Goal: Information Seeking & Learning: Compare options

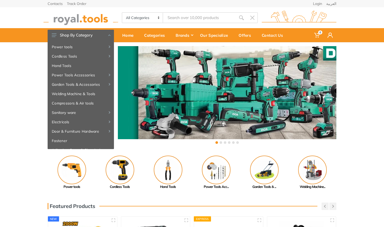
click at [361, 77] on div "‹ ›" at bounding box center [192, 95] width 384 height 107
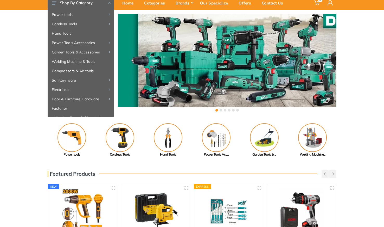
scroll to position [28, 0]
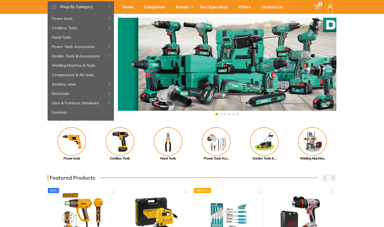
click at [13, 85] on div "‹ ›" at bounding box center [192, 67] width 384 height 107
click at [134, 7] on div "Home" at bounding box center [130, 6] width 22 height 11
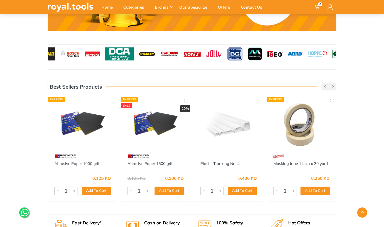
scroll to position [365, 0]
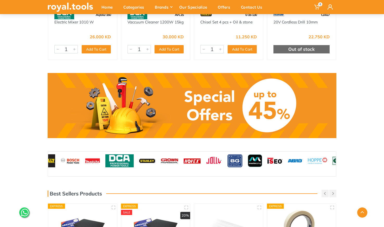
click at [165, 114] on link at bounding box center [192, 105] width 289 height 65
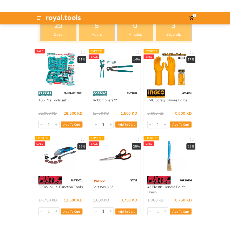
scroll to position [10, 0]
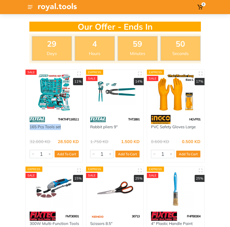
drag, startPoint x: 29, startPoint y: 128, endPoint x: 61, endPoint y: 129, distance: 32.0
click at [61, 129] on div "165 Pcs Tools set" at bounding box center [54, 130] width 57 height 12
copy link "165 Pcs Tools set"
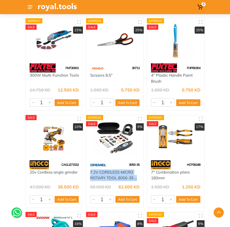
scroll to position [159, 0]
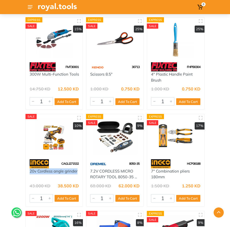
drag, startPoint x: 29, startPoint y: 171, endPoint x: 78, endPoint y: 171, distance: 49.4
click at [78, 171] on div "20v Cordless angle grinder" at bounding box center [54, 174] width 57 height 12
copy link "20v Cordless angle grinder"
drag, startPoint x: 80, startPoint y: 164, endPoint x: 62, endPoint y: 163, distance: 18.5
click at [62, 163] on div "CAGLI271532" at bounding box center [54, 163] width 57 height 9
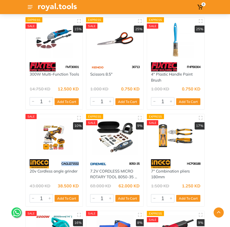
copy span "CAGLI271532"
drag, startPoint x: 26, startPoint y: 171, endPoint x: 77, endPoint y: 174, distance: 51.1
click at [77, 174] on div "SALE 10% CAGLI271532 20v Cordless angle grinder 43.000 KD 38.500 KD 7131 1 Add …" at bounding box center [54, 160] width 58 height 92
copy link "20v Cordless angle grinder"
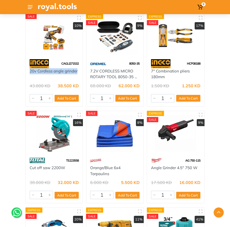
scroll to position [262, 0]
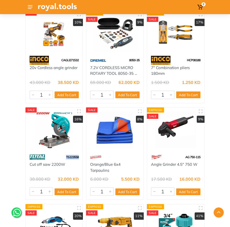
drag, startPoint x: 65, startPoint y: 156, endPoint x: 80, endPoint y: 157, distance: 15.1
click at [80, 157] on div "TS223558" at bounding box center [54, 156] width 57 height 9
copy span "TS223558"
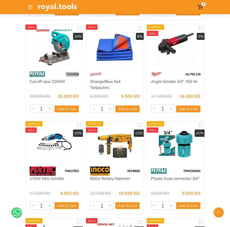
scroll to position [347, 0]
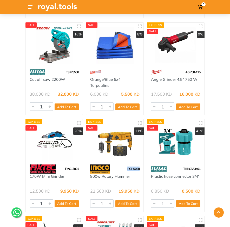
drag, startPoint x: 142, startPoint y: 169, endPoint x: 127, endPoint y: 170, distance: 14.8
click at [127, 170] on div "RGH9028" at bounding box center [114, 168] width 57 height 9
copy span "RGH9028"
drag, startPoint x: 88, startPoint y: 177, endPoint x: 132, endPoint y: 178, distance: 43.2
click at [132, 178] on div "800w Rotary Hammer" at bounding box center [114, 179] width 57 height 12
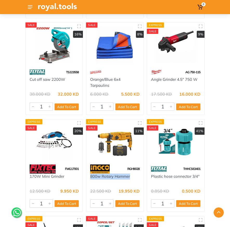
copy link "800w Rotary Hammer"
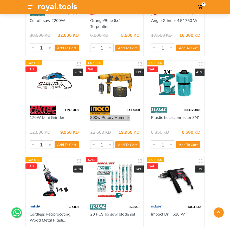
scroll to position [424, 0]
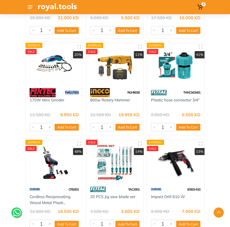
drag, startPoint x: 80, startPoint y: 93, endPoint x: 65, endPoint y: 93, distance: 15.4
click at [65, 93] on div "FMG17001" at bounding box center [54, 92] width 57 height 9
copy span "FMG17001"
drag, startPoint x: 66, startPoint y: 190, endPoint x: 80, endPoint y: 190, distance: 14.3
click at [80, 190] on div "CRS001" at bounding box center [54, 188] width 57 height 9
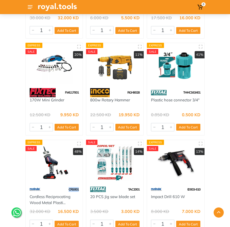
copy span "CRS001"
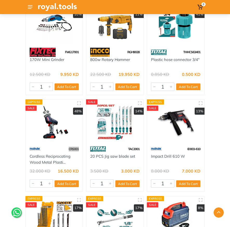
scroll to position [467, 0]
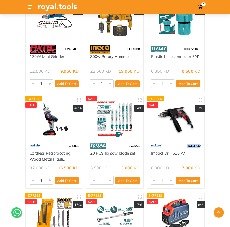
drag, startPoint x: 203, startPoint y: 145, endPoint x: 187, endPoint y: 145, distance: 16.9
copy span "ID003-610"
drag, startPoint x: 179, startPoint y: 153, endPoint x: 152, endPoint y: 154, distance: 27.3
click at [152, 154] on div "Impact Drill 610 W" at bounding box center [175, 156] width 57 height 12
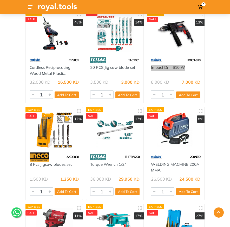
scroll to position [553, 0]
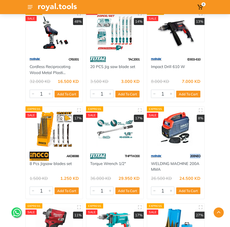
drag, startPoint x: 190, startPoint y: 156, endPoint x: 201, endPoint y: 156, distance: 10.7
click at [201, 156] on div "200NEO" at bounding box center [175, 155] width 57 height 9
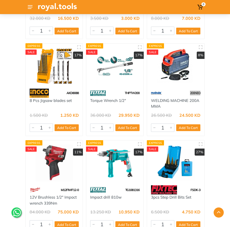
scroll to position [644, 0]
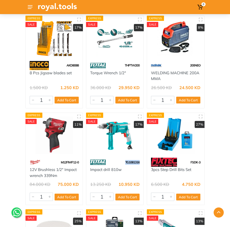
drag, startPoint x: 123, startPoint y: 162, endPoint x: 140, endPoint y: 162, distance: 16.7
click at [140, 162] on div "TG1081316" at bounding box center [114, 161] width 57 height 9
drag, startPoint x: 61, startPoint y: 162, endPoint x: 79, endPoint y: 163, distance: 17.5
click at [79, 163] on div "M12FIWF12-0" at bounding box center [54, 161] width 57 height 9
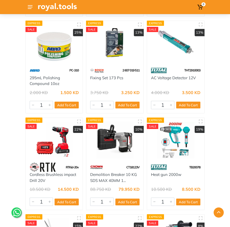
scroll to position [846, 0]
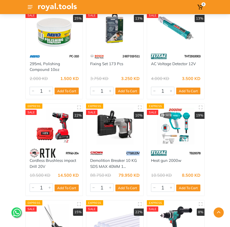
drag, startPoint x: 142, startPoint y: 153, endPoint x: 127, endPoint y: 153, distance: 15.6
click at [127, 153] on div "CT18123V" at bounding box center [114, 152] width 57 height 9
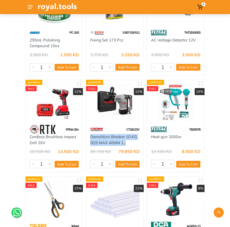
scroll to position [874, 0]
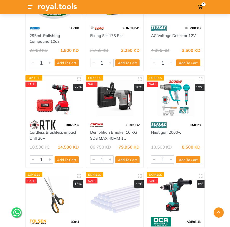
drag, startPoint x: 207, startPoint y: 125, endPoint x: 188, endPoint y: 125, distance: 18.7
drag, startPoint x: 189, startPoint y: 133, endPoint x: 151, endPoint y: 133, distance: 37.5
click at [151, 133] on div "Heat gun 2000w" at bounding box center [175, 135] width 49 height 12
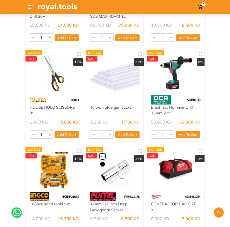
scroll to position [1000, 0]
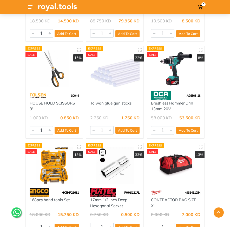
click at [192, 95] on span "ADJZ03-13" at bounding box center [194, 95] width 14 height 4
click at [193, 95] on span "ADJZ03-13" at bounding box center [194, 95] width 14 height 4
drag, startPoint x: 193, startPoint y: 95, endPoint x: 198, endPoint y: 95, distance: 5.2
click at [198, 95] on span "ADJZ03-13" at bounding box center [194, 95] width 14 height 4
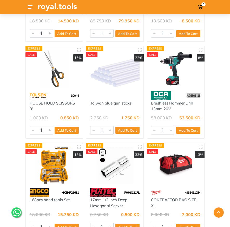
scroll to position [1041, 0]
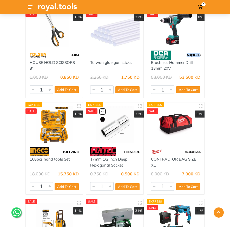
click at [70, 151] on span "HKTHP21681" at bounding box center [70, 152] width 17 height 4
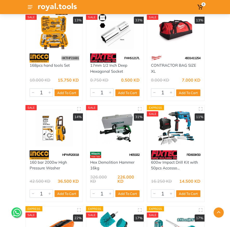
scroll to position [1147, 0]
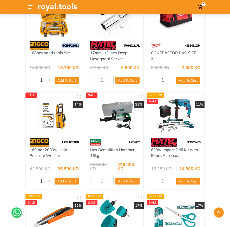
click at [71, 141] on span "HPWR20018" at bounding box center [70, 142] width 17 height 4
drag, startPoint x: 27, startPoint y: 149, endPoint x: 57, endPoint y: 156, distance: 30.9
click at [57, 156] on div "160 bar 2000w High Pressure Washer" at bounding box center [54, 155] width 57 height 16
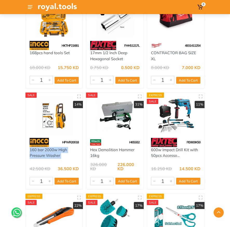
click at [197, 142] on span "FID600K50" at bounding box center [194, 142] width 14 height 4
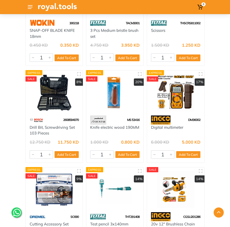
scroll to position [1376, 0]
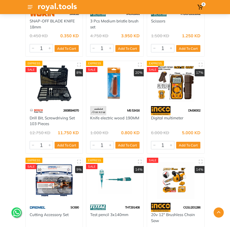
click at [197, 110] on span "DM36002" at bounding box center [194, 110] width 12 height 4
click at [158, 119] on link "Digital multimeter" at bounding box center [167, 117] width 32 height 5
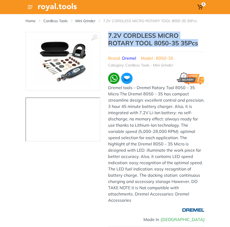
drag, startPoint x: 108, startPoint y: 38, endPoint x: 201, endPoint y: 42, distance: 93.0
click at [201, 42] on h1 "7.2V CORDLESS MICRO ROTARY TOOL 8050-35 35Pcs" at bounding box center [156, 39] width 97 height 15
copy h1 "7.2V CORDLESS MICRO ROTARY TOOL 8050-35 35Pcs"
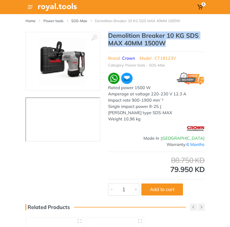
drag, startPoint x: 110, startPoint y: 34, endPoint x: 166, endPoint y: 45, distance: 57.5
click at [166, 45] on h1 "Demolition Breaker 10 KG SDS MAX 40MM 1500W" at bounding box center [156, 39] width 97 height 15
copy h1 "Demolition Breaker 10 KG SDS MAX 40MM 1500W"
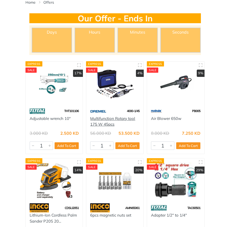
scroll to position [41, 0]
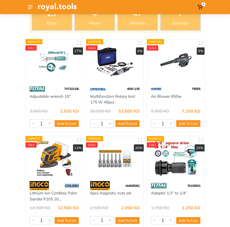
drag, startPoint x: 64, startPoint y: 186, endPoint x: 82, endPoint y: 186, distance: 18.5
click at [82, 186] on div "CDSLI2051" at bounding box center [54, 185] width 57 height 9
copy span "CDSLI2051"
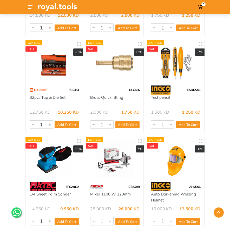
scroll to position [287, 0]
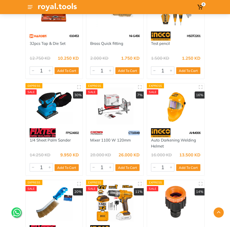
drag, startPoint x: 141, startPoint y: 132, endPoint x: 128, endPoint y: 132, distance: 13.0
click at [128, 132] on div "CT10049" at bounding box center [114, 132] width 57 height 9
copy span "CT10049"
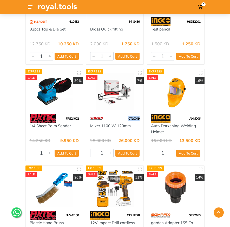
scroll to position [405, 0]
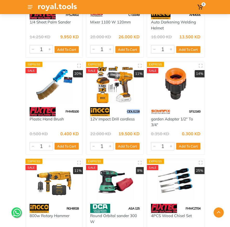
drag, startPoint x: 140, startPoint y: 112, endPoint x: 126, endPoint y: 111, distance: 14.3
click at [126, 111] on div "CIDLI1228" at bounding box center [114, 111] width 57 height 9
copy span "CIDLI1228"
drag, startPoint x: 139, startPoint y: 120, endPoint x: 91, endPoint y: 120, distance: 48.1
click at [91, 120] on div "12V Impact Drill cordless" at bounding box center [114, 122] width 49 height 12
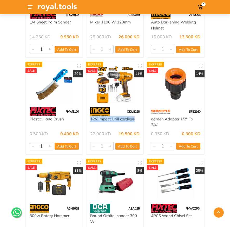
copy link "12V Impact Drill cordless"
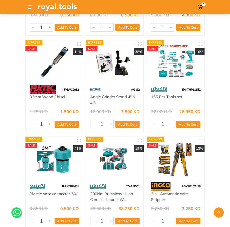
scroll to position [752, 0]
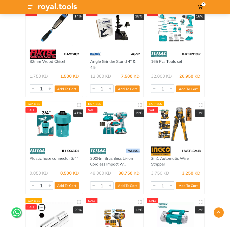
drag, startPoint x: 125, startPoint y: 151, endPoint x: 140, endPoint y: 151, distance: 15.4
click at [140, 151] on div "TIWLI2001" at bounding box center [114, 150] width 57 height 9
copy span "TIWLI2001"
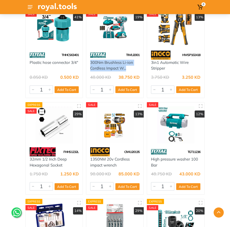
scroll to position [863, 0]
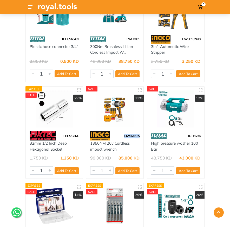
drag, startPoint x: 141, startPoint y: 137, endPoint x: 123, endPoint y: 136, distance: 18.0
click at [123, 136] on div "CIWLI20135" at bounding box center [114, 135] width 57 height 9
copy span "CIWLI20135"
drag, startPoint x: 88, startPoint y: 144, endPoint x: 118, endPoint y: 151, distance: 31.0
click at [118, 151] on div "1350NM 20v Cordless impact wrench" at bounding box center [114, 146] width 57 height 12
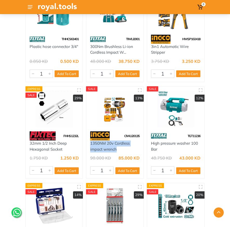
copy link "1350NM 20v Cordless impact wrench"
drag, startPoint x: 199, startPoint y: 134, endPoint x: 206, endPoint y: 136, distance: 7.7
drag, startPoint x: 202, startPoint y: 137, endPoint x: 187, endPoint y: 137, distance: 14.6
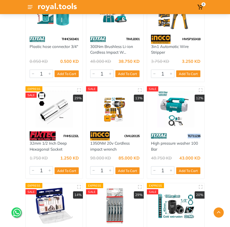
click at [187, 137] on div "TGT11236" at bounding box center [175, 135] width 57 height 9
copy span "TGT11236"
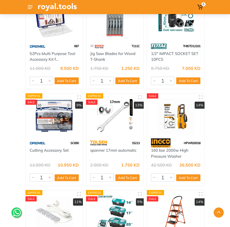
scroll to position [1052, 0]
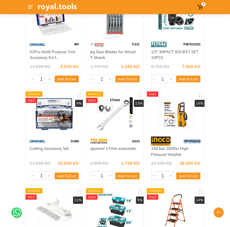
drag, startPoint x: 202, startPoint y: 141, endPoint x: 184, endPoint y: 141, distance: 18.2
copy span "HPWR20018"
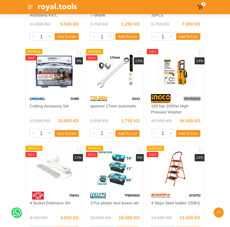
scroll to position [1145, 0]
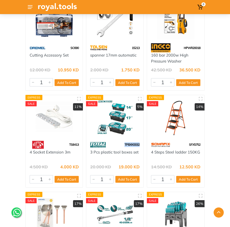
drag, startPoint x: 144, startPoint y: 144, endPoint x: 124, endPoint y: 144, distance: 20.3
copy span "TPBXK0032"
drag, startPoint x: 87, startPoint y: 152, endPoint x: 144, endPoint y: 155, distance: 56.8
click at [144, 155] on div "Express SALE 5% TPBXK0032 3 Pcs plastic tool boxes set 20.000 KD 19.000 KD 6080…" at bounding box center [115, 141] width 58 height 92
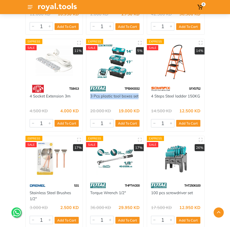
scroll to position [1244, 0]
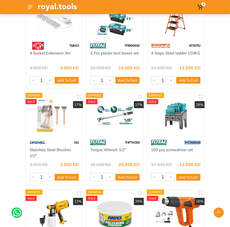
drag, startPoint x: 206, startPoint y: 144, endPoint x: 213, endPoint y: 149, distance: 8.2
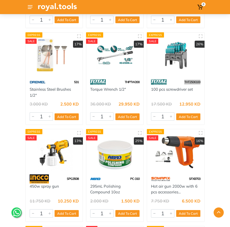
scroll to position [1322, 0]
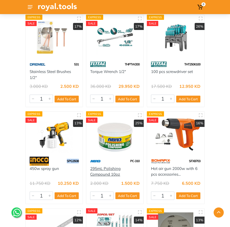
drag, startPoint x: 83, startPoint y: 161, endPoint x: 94, endPoint y: 166, distance: 12.1
click at [67, 161] on div "Express SALE 13% SPG3508 450w spray gun 11.750 KD 10.250 KD 5559 1 Add To Cart …" at bounding box center [54, 157] width 58 height 92
drag, startPoint x: 23, startPoint y: 170, endPoint x: 58, endPoint y: 170, distance: 34.6
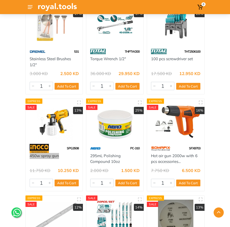
scroll to position [1352, 0]
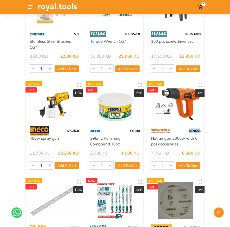
drag, startPoint x: 202, startPoint y: 132, endPoint x: 189, endPoint y: 131, distance: 13.3
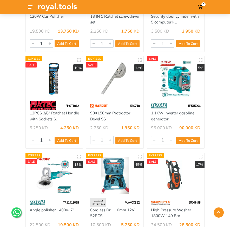
scroll to position [1665, 0]
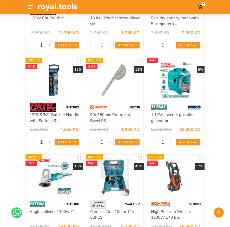
drag, startPoint x: 206, startPoint y: 107, endPoint x: 191, endPoint y: 108, distance: 14.1
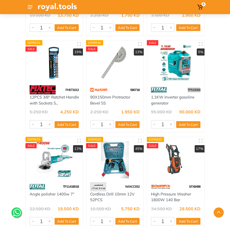
scroll to position [1704, 0]
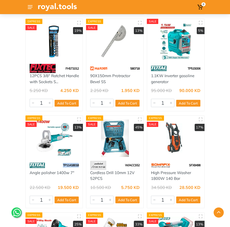
drag, startPoint x: 84, startPoint y: 165, endPoint x: 62, endPoint y: 164, distance: 21.6
drag, startPoint x: 23, startPoint y: 174, endPoint x: 76, endPoint y: 175, distance: 52.6
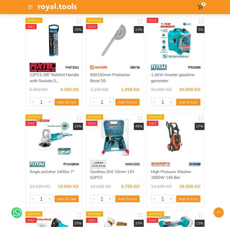
drag, startPoint x: 202, startPoint y: 164, endPoint x: 190, endPoint y: 165, distance: 12.0
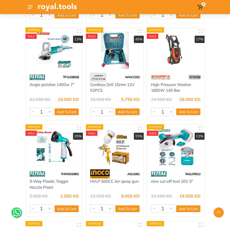
scroll to position [1793, 0]
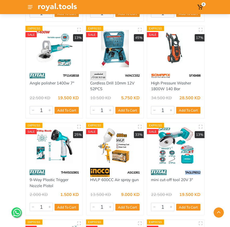
drag, startPoint x: 210, startPoint y: 172, endPoint x: 182, endPoint y: 173, distance: 27.3
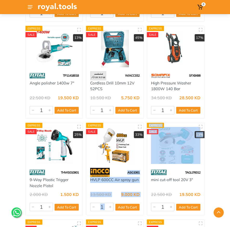
drag, startPoint x: 139, startPoint y: 173, endPoint x: 125, endPoint y: 173, distance: 14.1
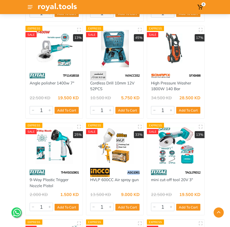
drag, startPoint x: 144, startPoint y: 172, endPoint x: 128, endPoint y: 172, distance: 15.6
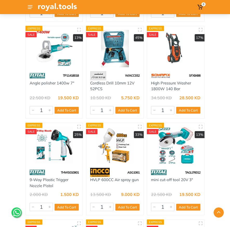
drag, startPoint x: 85, startPoint y: 180, endPoint x: 139, endPoint y: 182, distance: 53.4
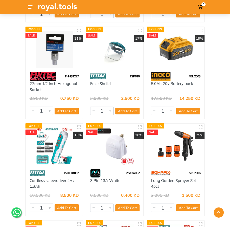
scroll to position [2277, 0]
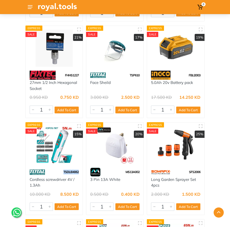
drag, startPoint x: 84, startPoint y: 171, endPoint x: 64, endPoint y: 172, distance: 19.8
drag, startPoint x: 19, startPoint y: 179, endPoint x: 46, endPoint y: 185, distance: 27.7
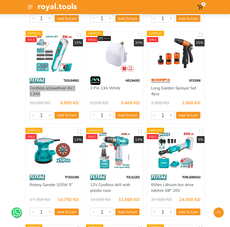
scroll to position [2407, 0]
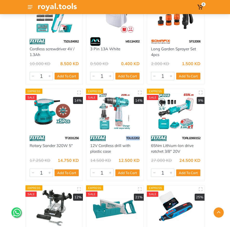
drag, startPoint x: 145, startPoint y: 139, endPoint x: 125, endPoint y: 138, distance: 19.8
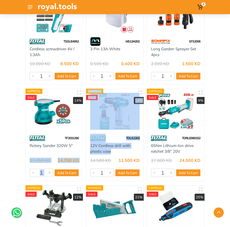
drag, startPoint x: 101, startPoint y: 149, endPoint x: 112, endPoint y: 152, distance: 11.0
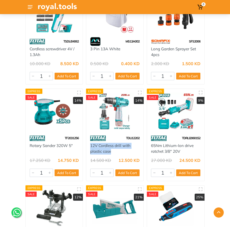
drag, startPoint x: 85, startPoint y: 146, endPoint x: 113, endPoint y: 151, distance: 27.8
drag, startPoint x: 206, startPoint y: 138, endPoint x: 181, endPoint y: 138, distance: 25.8
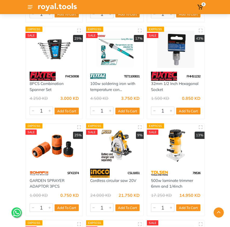
scroll to position [2762, 0]
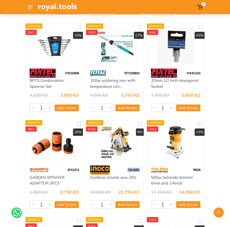
drag, startPoint x: 145, startPoint y: 171, endPoint x: 127, endPoint y: 170, distance: 17.4
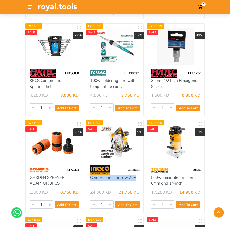
drag, startPoint x: 85, startPoint y: 179, endPoint x: 137, endPoint y: 178, distance: 52.0
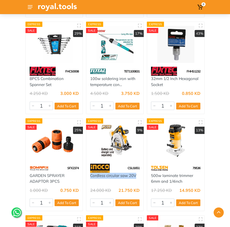
scroll to position [2768, 0]
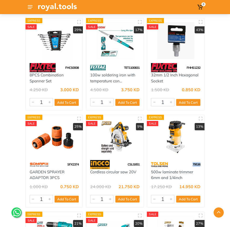
drag, startPoint x: 211, startPoint y: 166, endPoint x: 193, endPoint y: 164, distance: 18.3
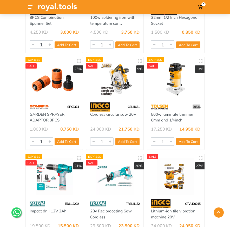
scroll to position [2853, 0]
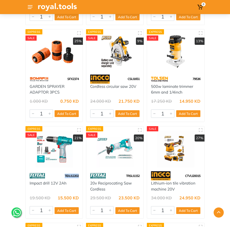
drag, startPoint x: 84, startPoint y: 176, endPoint x: 64, endPoint y: 176, distance: 19.8
drag, startPoint x: 40, startPoint y: 184, endPoint x: 66, endPoint y: 184, distance: 25.5
drag, startPoint x: 85, startPoint y: 183, endPoint x: 106, endPoint y: 189, distance: 22.2
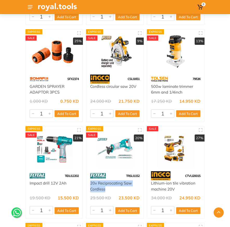
drag, startPoint x: 145, startPoint y: 176, endPoint x: 139, endPoint y: 176, distance: 6.5
drag, startPoint x: 212, startPoint y: 176, endPoint x: 184, endPoint y: 176, distance: 27.6
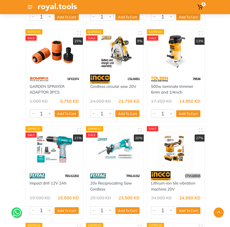
scroll to position [2860, 0]
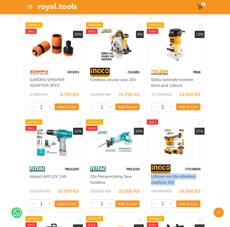
drag, startPoint x: 145, startPoint y: 176, endPoint x: 175, endPoint y: 182, distance: 30.6
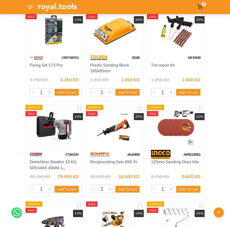
scroll to position [3085, 0]
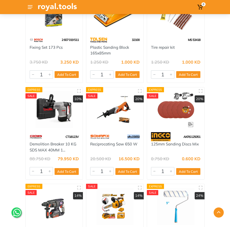
drag, startPoint x: 145, startPoint y: 136, endPoint x: 127, endPoint y: 136, distance: 17.7
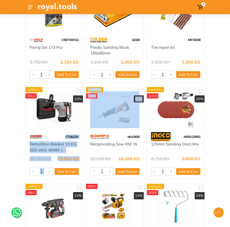
drag, startPoint x: 85, startPoint y: 137, endPoint x: 63, endPoint y: 135, distance: 21.4
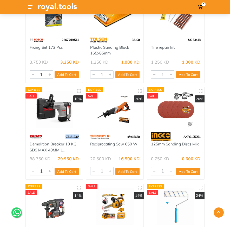
drag, startPoint x: 84, startPoint y: 138, endPoint x: 64, endPoint y: 137, distance: 20.1
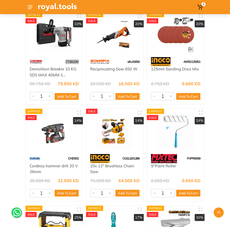
scroll to position [3176, 0]
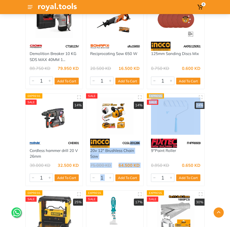
drag, startPoint x: 145, startPoint y: 143, endPoint x: 140, endPoint y: 143, distance: 5.2
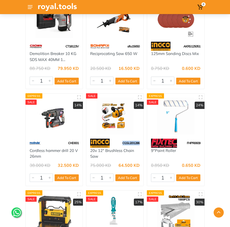
drag, startPoint x: 144, startPoint y: 143, endPoint x: 123, endPoint y: 142, distance: 21.3
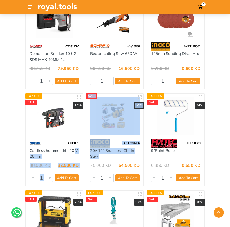
drag, startPoint x: 84, startPoint y: 151, endPoint x: 93, endPoint y: 153, distance: 9.3
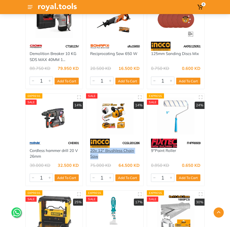
drag, startPoint x: 85, startPoint y: 151, endPoint x: 98, endPoint y: 156, distance: 14.2
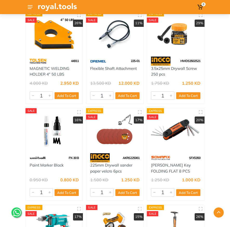
scroll to position [3551, 0]
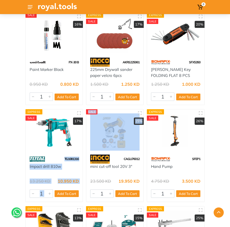
drag, startPoint x: 85, startPoint y: 159, endPoint x: 64, endPoint y: 159, distance: 20.3
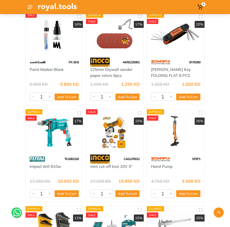
drag, startPoint x: 144, startPoint y: 159, endPoint x: 124, endPoint y: 158, distance: 20.1
drag, startPoint x: 85, startPoint y: 166, endPoint x: 133, endPoint y: 168, distance: 47.7
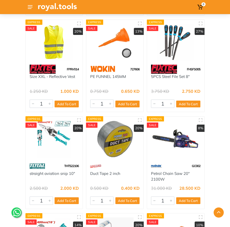
scroll to position [3848, 0]
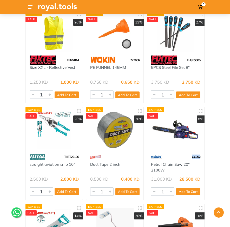
drag, startPoint x: 211, startPoint y: 151, endPoint x: 190, endPoint y: 151, distance: 20.8
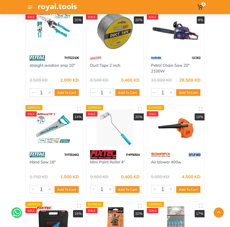
drag, startPoint x: 212, startPoint y: 150, endPoint x: 188, endPoint y: 150, distance: 23.9
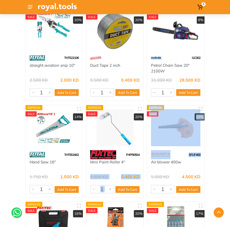
drag, startPoint x: 196, startPoint y: 158, endPoint x: 145, endPoint y: 159, distance: 51.3
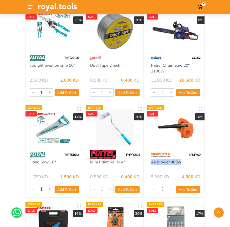
drag, startPoint x: 210, startPoint y: 158, endPoint x: 151, endPoint y: 156, distance: 58.8
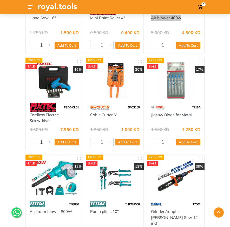
scroll to position [4090, 0]
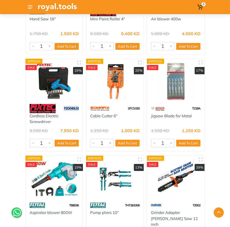
drag, startPoint x: 82, startPoint y: 103, endPoint x: 64, endPoint y: 104, distance: 18.5
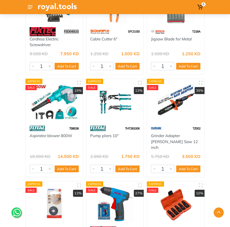
scroll to position [4167, 0]
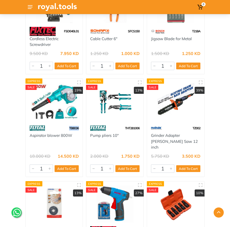
drag, startPoint x: 84, startPoint y: 123, endPoint x: 68, endPoint y: 122, distance: 15.6
drag, startPoint x: 22, startPoint y: 130, endPoint x: 72, endPoint y: 131, distance: 50.2
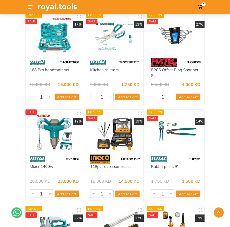
scroll to position [4435, 0]
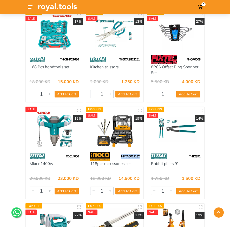
drag, startPoint x: 145, startPoint y: 155, endPoint x: 121, endPoint y: 146, distance: 25.7
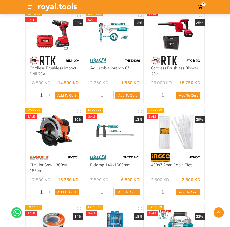
scroll to position [4919, 0]
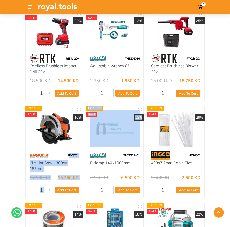
drag, startPoint x: 85, startPoint y: 144, endPoint x: 69, endPoint y: 144, distance: 15.1
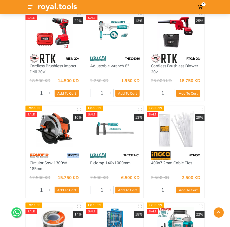
drag, startPoint x: 84, startPoint y: 144, endPoint x: 68, endPoint y: 143, distance: 16.1
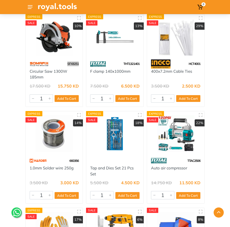
scroll to position [5018, 0]
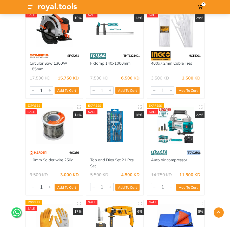
drag, startPoint x: 209, startPoint y: 141, endPoint x: 186, endPoint y: 140, distance: 22.9
drag, startPoint x: 211, startPoint y: 150, endPoint x: 151, endPoint y: 149, distance: 59.8
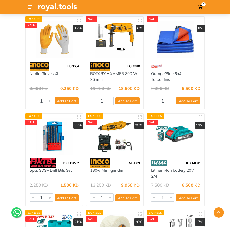
scroll to position [5219, 0]
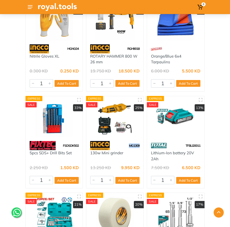
drag, startPoint x: 141, startPoint y: 134, endPoint x: 130, endPoint y: 134, distance: 10.9
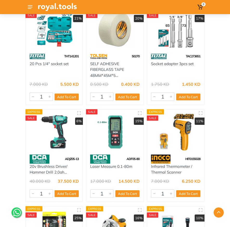
scroll to position [5408, 0]
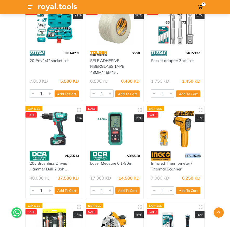
drag, startPoint x: 203, startPoint y: 143, endPoint x: 184, endPoint y: 144, distance: 19.3
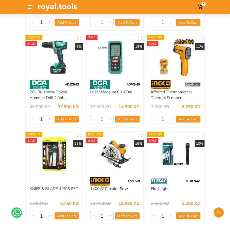
scroll to position [5502, 0]
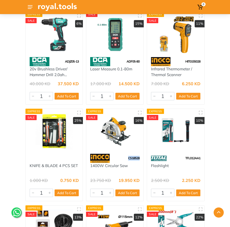
drag, startPoint x: 144, startPoint y: 147, endPoint x: 128, endPoint y: 146, distance: 16.4
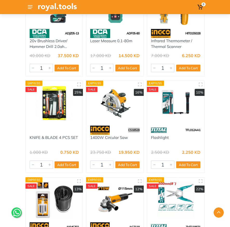
scroll to position [5614, 0]
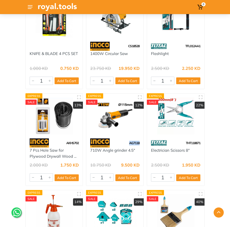
drag, startPoint x: 145, startPoint y: 132, endPoint x: 130, endPoint y: 131, distance: 15.1
drag, startPoint x: 145, startPoint y: 139, endPoint x: 91, endPoint y: 139, distance: 54.4
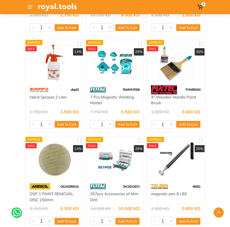
scroll to position [5767, 0]
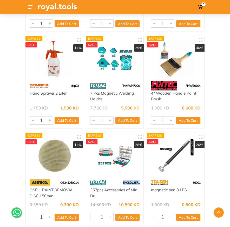
drag, startPoint x: 145, startPoint y: 172, endPoint x: 123, endPoint y: 171, distance: 22.1
drag, startPoint x: 145, startPoint y: 184, endPoint x: 89, endPoint y: 179, distance: 56.7
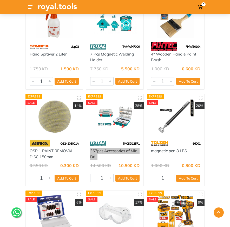
scroll to position [5908, 0]
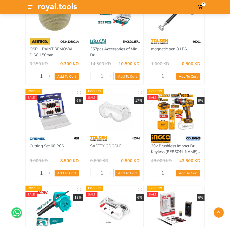
drag, startPoint x: 207, startPoint y: 126, endPoint x: 185, endPoint y: 127, distance: 21.9
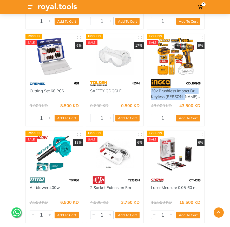
scroll to position [5969, 0]
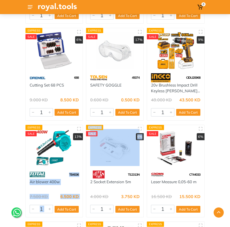
drag, startPoint x: 85, startPoint y: 162, endPoint x: 70, endPoint y: 161, distance: 15.4
drag, startPoint x: 85, startPoint y: 162, endPoint x: 72, endPoint y: 162, distance: 12.5
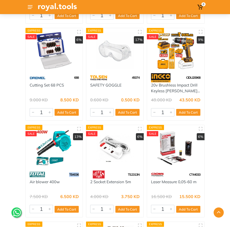
drag, startPoint x: 84, startPoint y: 160, endPoint x: 69, endPoint y: 161, distance: 14.3
drag, startPoint x: 21, startPoint y: 171, endPoint x: 59, endPoint y: 171, distance: 38.0
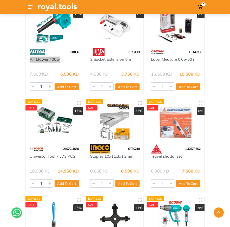
scroll to position [6096, 0]
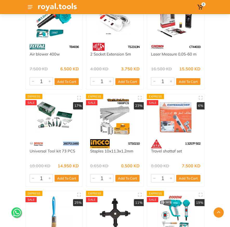
drag, startPoint x: 84, startPoint y: 134, endPoint x: 63, endPoint y: 130, distance: 21.2
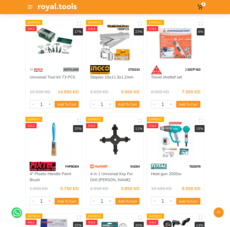
scroll to position [6180, 0]
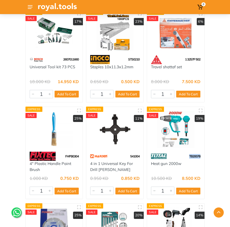
drag, startPoint x: 208, startPoint y: 145, endPoint x: 188, endPoint y: 144, distance: 20.3
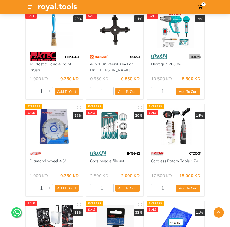
scroll to position [6284, 0]
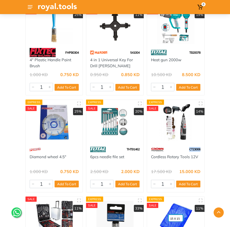
drag, startPoint x: 210, startPoint y: 138, endPoint x: 187, endPoint y: 138, distance: 22.9
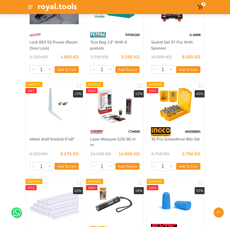
scroll to position [6690, 0]
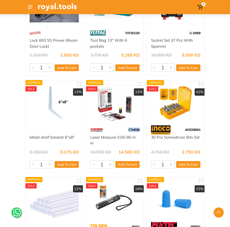
drag, startPoint x: 145, startPoint y: 118, endPoint x: 127, endPoint y: 118, distance: 17.4
drag, startPoint x: 85, startPoint y: 126, endPoint x: 93, endPoint y: 130, distance: 9.1
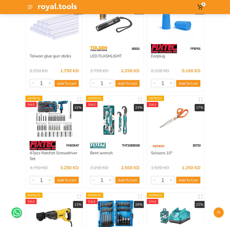
scroll to position [6868, 0]
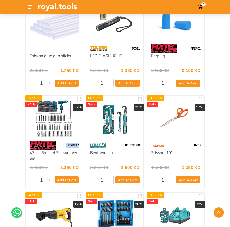
drag, startPoint x: 83, startPoint y: 134, endPoint x: 67, endPoint y: 132, distance: 16.8
drag, startPoint x: 21, startPoint y: 140, endPoint x: 39, endPoint y: 147, distance: 19.3
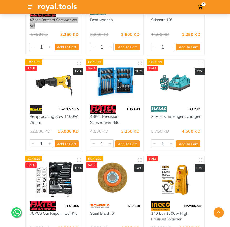
scroll to position [7001, 0]
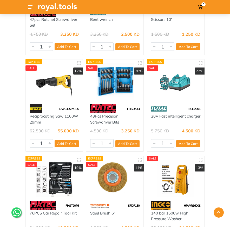
click at [84, 99] on div "Express SALE 17% THT101106 Adjustable wrench 10" 3.000 KD 2.500 KD 4933 1 Add T…" at bounding box center [115, 206] width 183 height 14258
drag, startPoint x: 84, startPoint y: 98, endPoint x: 60, endPoint y: 97, distance: 24.2
click at [60, 97] on div "Express SALE 17% THT101106 Adjustable wrench 10" 3.000 KD 2.500 KD 4933 1 Add T…" at bounding box center [115, 206] width 183 height 14258
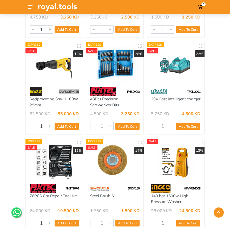
scroll to position [7047, 0]
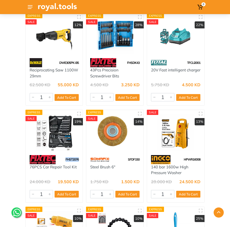
drag, startPoint x: 84, startPoint y: 149, endPoint x: 65, endPoint y: 146, distance: 19.1
click at [65, 146] on div "Express SALE 17% THT101106 Adjustable wrench 10" 3.000 KD 2.500 KD 4933 1 Add T…" at bounding box center [115, 160] width 183 height 14258
drag, startPoint x: 207, startPoint y: 147, endPoint x: 184, endPoint y: 147, distance: 23.4
click at [184, 147] on div "Our Offer - Ends In 29 Days 4 Hours 29 Minutes 55 Seconds" at bounding box center [115, 139] width 187 height 14309
drag, startPoint x: 201, startPoint y: 161, endPoint x: 151, endPoint y: 157, distance: 49.8
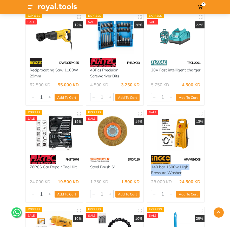
click at [151, 157] on div "Our Offer - Ends In 29 Days 4 Hours 29 Minutes 48 Seconds" at bounding box center [115, 139] width 187 height 14309
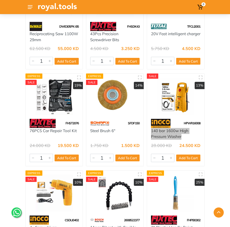
scroll to position [7126, 0]
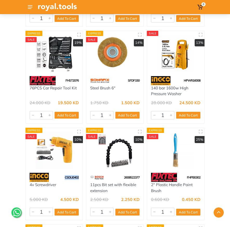
drag, startPoint x: 84, startPoint y: 166, endPoint x: 67, endPoint y: 166, distance: 17.4
click at [65, 166] on div "Express SALE 17% THT101106 Adjustable wrench 10" 3.000 KD 2.500 KD 4933 1 Add T…" at bounding box center [115, 81] width 183 height 14258
drag, startPoint x: 15, startPoint y: 174, endPoint x: 56, endPoint y: 175, distance: 41.4
click at [56, 175] on div "Home Offers Our Offer - Ends In" at bounding box center [115, 51] width 230 height 14327
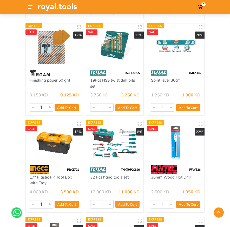
scroll to position [7428, 0]
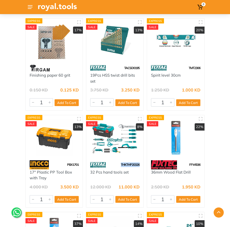
drag, startPoint x: 145, startPoint y: 153, endPoint x: 121, endPoint y: 153, distance: 23.9
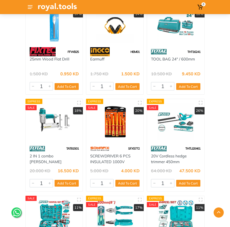
scroll to position [7640, 0]
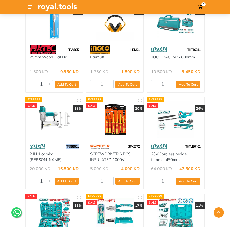
drag, startPoint x: 83, startPoint y: 135, endPoint x: 67, endPoint y: 134, distance: 16.1
drag, startPoint x: 208, startPoint y: 135, endPoint x: 185, endPoint y: 134, distance: 23.2
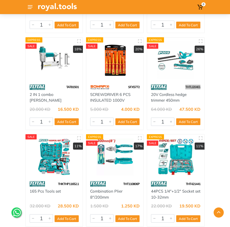
scroll to position [7727, 0]
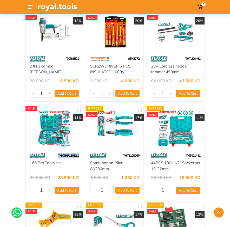
drag, startPoint x: 84, startPoint y: 144, endPoint x: 57, endPoint y: 143, distance: 26.6
drag, startPoint x: 210, startPoint y: 143, endPoint x: 185, endPoint y: 142, distance: 24.2
drag, startPoint x: 207, startPoint y: 158, endPoint x: 152, endPoint y: 151, distance: 55.3
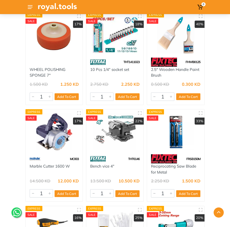
scroll to position [8113, 0]
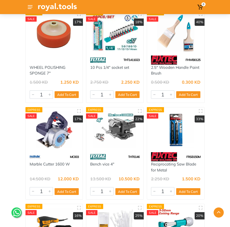
drag, startPoint x: 84, startPoint y: 146, endPoint x: 69, endPoint y: 144, distance: 15.2
drag, startPoint x: 20, startPoint y: 155, endPoint x: 71, endPoint y: 154, distance: 50.7
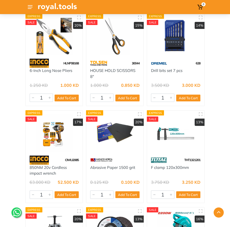
scroll to position [8402, 0]
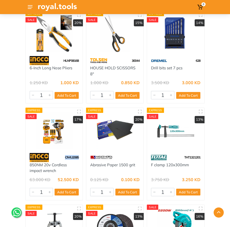
drag, startPoint x: 84, startPoint y: 146, endPoint x: 64, endPoint y: 145, distance: 19.8
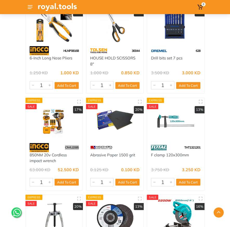
scroll to position [8507, 0]
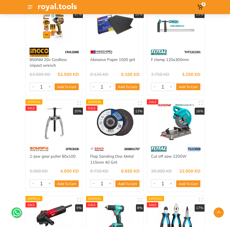
drag, startPoint x: 210, startPoint y: 137, endPoint x: 187, endPoint y: 139, distance: 23.7
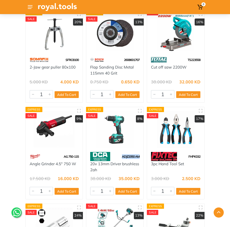
drag, startPoint x: 145, startPoint y: 146, endPoint x: 122, endPoint y: 145, distance: 22.9
drag, startPoint x: 145, startPoint y: 159, endPoint x: 88, endPoint y: 150, distance: 57.7
drag, startPoint x: 84, startPoint y: 146, endPoint x: 64, endPoint y: 143, distance: 20.8
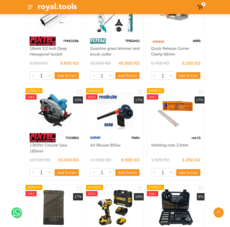
scroll to position [8809, 0]
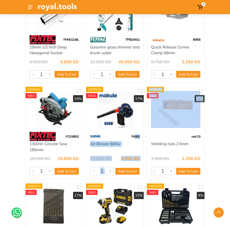
drag, startPoint x: 145, startPoint y: 125, endPoint x: 133, endPoint y: 125, distance: 12.8
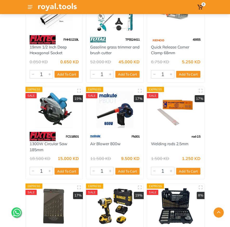
drag, startPoint x: 145, startPoint y: 124, endPoint x: 130, endPoint y: 124, distance: 15.4
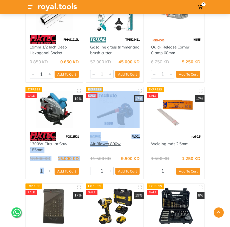
drag, startPoint x: 84, startPoint y: 132, endPoint x: 107, endPoint y: 133, distance: 23.2
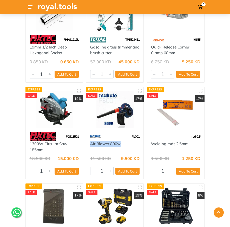
drag, startPoint x: 85, startPoint y: 133, endPoint x: 122, endPoint y: 134, distance: 36.7
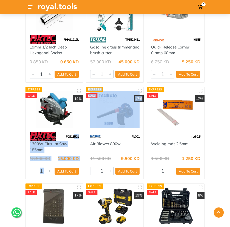
drag, startPoint x: 85, startPoint y: 126, endPoint x: 74, endPoint y: 125, distance: 11.0
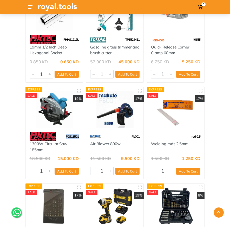
drag, startPoint x: 84, startPoint y: 125, endPoint x: 66, endPoint y: 124, distance: 18.0
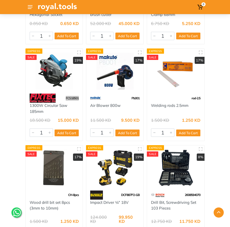
scroll to position [8871, 0]
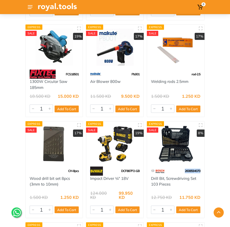
drag, startPoint x: 208, startPoint y: 159, endPoint x: 183, endPoint y: 158, distance: 24.2
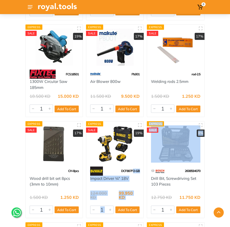
drag, startPoint x: 145, startPoint y: 159, endPoint x: 135, endPoint y: 158, distance: 10.2
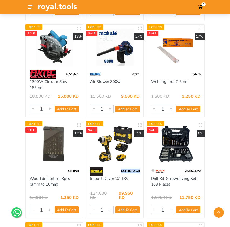
drag, startPoint x: 145, startPoint y: 159, endPoint x: 121, endPoint y: 158, distance: 23.7
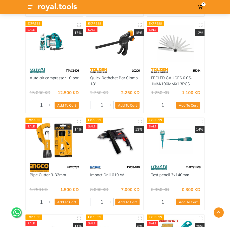
scroll to position [9074, 0]
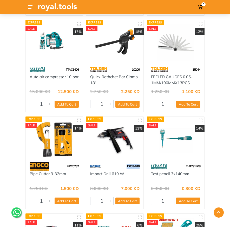
drag, startPoint x: 145, startPoint y: 151, endPoint x: 126, endPoint y: 150, distance: 19.0
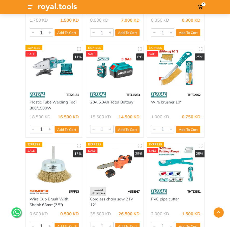
scroll to position [9264, 0]
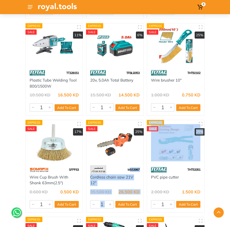
drag, startPoint x: 145, startPoint y: 155, endPoint x: 130, endPoint y: 154, distance: 15.4
drag, startPoint x: 145, startPoint y: 154, endPoint x: 134, endPoint y: 151, distance: 11.2
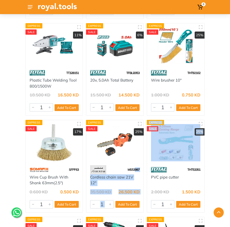
drag, startPoint x: 144, startPoint y: 152, endPoint x: 134, endPoint y: 153, distance: 10.1
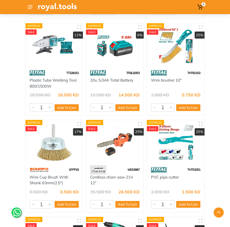
drag, startPoint x: 145, startPoint y: 151, endPoint x: 129, endPoint y: 153, distance: 16.0
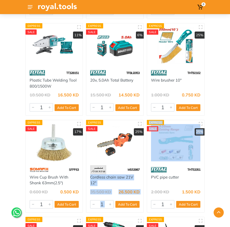
drag, startPoint x: 145, startPoint y: 152, endPoint x: 139, endPoint y: 153, distance: 6.2
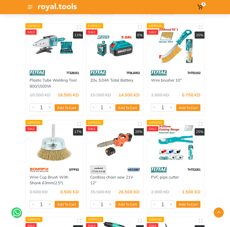
drag, startPoint x: 145, startPoint y: 153, endPoint x: 126, endPoint y: 155, distance: 18.8
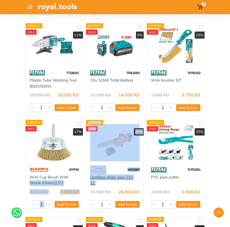
drag, startPoint x: 84, startPoint y: 160, endPoint x: 95, endPoint y: 165, distance: 11.9
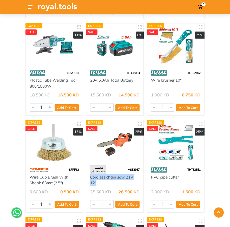
drag, startPoint x: 85, startPoint y: 161, endPoint x: 98, endPoint y: 167, distance: 14.6
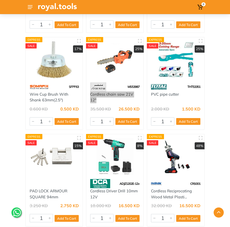
scroll to position [9347, 0]
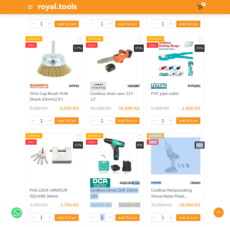
drag, startPoint x: 143, startPoint y: 167, endPoint x: 132, endPoint y: 165, distance: 10.5
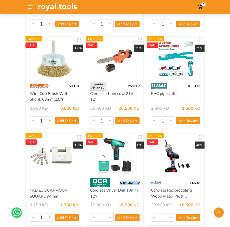
drag, startPoint x: 145, startPoint y: 166, endPoint x: 119, endPoint y: 166, distance: 26.3
drag, startPoint x: 85, startPoint y: 175, endPoint x: 98, endPoint y: 181, distance: 14.8
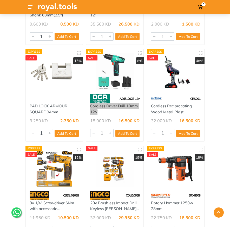
scroll to position [9470, 0]
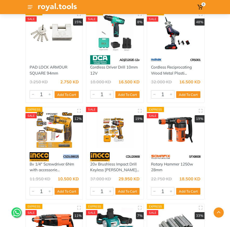
drag, startPoint x: 84, startPoint y: 141, endPoint x: 64, endPoint y: 141, distance: 20.3
drag, startPoint x: 145, startPoint y: 141, endPoint x: 126, endPoint y: 140, distance: 19.5
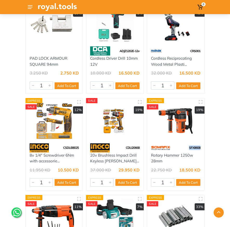
drag, startPoint x: 206, startPoint y: 132, endPoint x: 188, endPoint y: 131, distance: 17.2
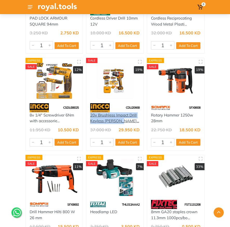
scroll to position [9563, 0]
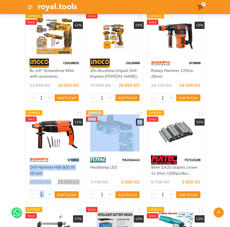
drag, startPoint x: 85, startPoint y: 144, endPoint x: 71, endPoint y: 143, distance: 14.3
drag, startPoint x: 83, startPoint y: 143, endPoint x: 73, endPoint y: 143, distance: 10.4
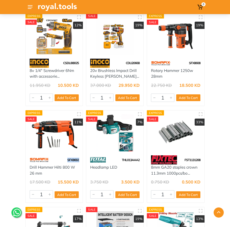
drag, startPoint x: 84, startPoint y: 142, endPoint x: 70, endPoint y: 143, distance: 14.3
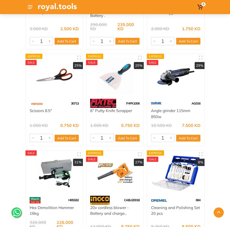
scroll to position [9810, 0]
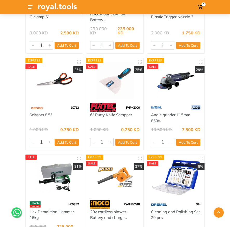
drag, startPoint x: 213, startPoint y: 91, endPoint x: 193, endPoint y: 92, distance: 20.3
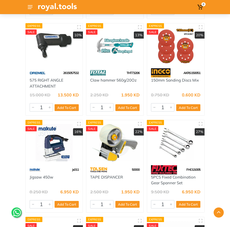
scroll to position [10051, 0]
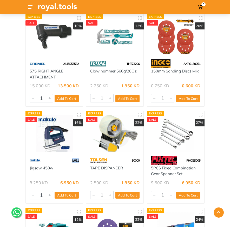
drag, startPoint x: 84, startPoint y: 144, endPoint x: 71, endPoint y: 144, distance: 13.0
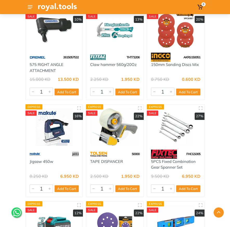
scroll to position [10061, 0]
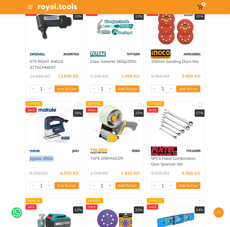
drag, startPoint x: 25, startPoint y: 144, endPoint x: 43, endPoint y: 146, distance: 17.8
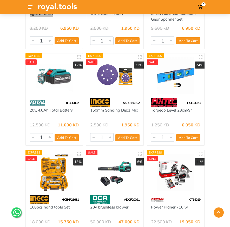
scroll to position [10228, 0]
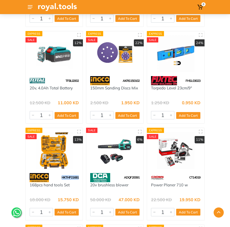
drag, startPoint x: 84, startPoint y: 162, endPoint x: 61, endPoint y: 161, distance: 22.7
drag, startPoint x: 206, startPoint y: 161, endPoint x: 183, endPoint y: 163, distance: 23.2
drag, startPoint x: 206, startPoint y: 170, endPoint x: 150, endPoint y: 171, distance: 56.5
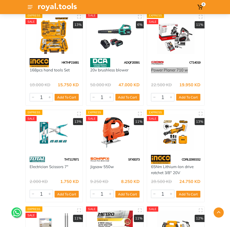
scroll to position [10345, 0]
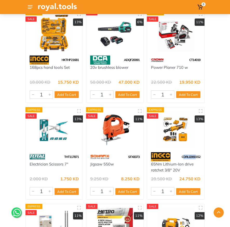
drag, startPoint x: 209, startPoint y: 142, endPoint x: 196, endPoint y: 140, distance: 12.6
drag, startPoint x: 211, startPoint y: 140, endPoint x: 183, endPoint y: 143, distance: 28.2
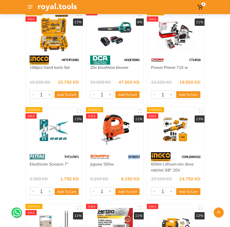
drag, startPoint x: 145, startPoint y: 141, endPoint x: 128, endPoint y: 140, distance: 17.2
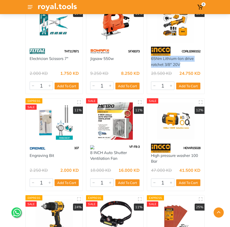
scroll to position [10525, 0]
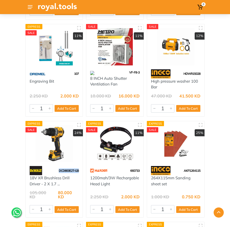
drag, startPoint x: 84, startPoint y: 155, endPoint x: 58, endPoint y: 156, distance: 26.0
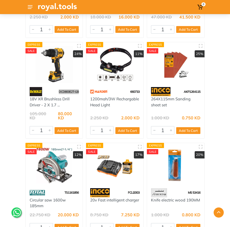
scroll to position [10613, 0]
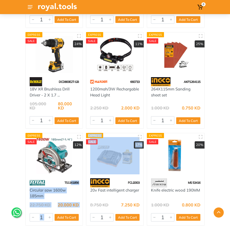
drag, startPoint x: 85, startPoint y: 162, endPoint x: 71, endPoint y: 162, distance: 14.1
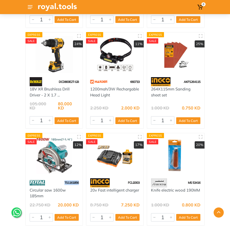
drag, startPoint x: 84, startPoint y: 162, endPoint x: 65, endPoint y: 161, distance: 19.0
drag, startPoint x: 23, startPoint y: 170, endPoint x: 43, endPoint y: 176, distance: 20.8
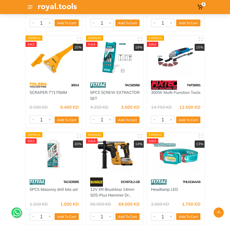
scroll to position [10817, 0]
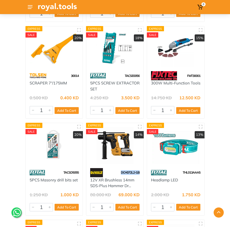
drag, startPoint x: 145, startPoint y: 152, endPoint x: 119, endPoint y: 151, distance: 25.3
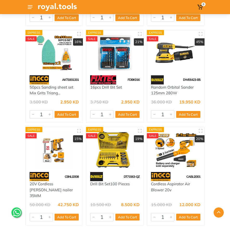
scroll to position [11103, 0]
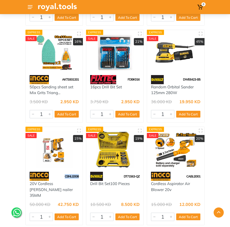
drag, startPoint x: 84, startPoint y: 156, endPoint x: 64, endPoint y: 155, distance: 20.0
drag, startPoint x: 31, startPoint y: 165, endPoint x: 41, endPoint y: 168, distance: 10.0
drag, startPoint x: 207, startPoint y: 157, endPoint x: 187, endPoint y: 156, distance: 19.8
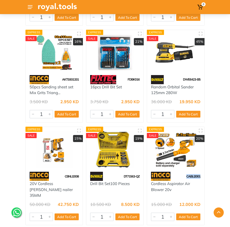
drag, startPoint x: 145, startPoint y: 156, endPoint x: 124, endPoint y: 155, distance: 21.6
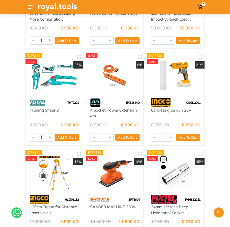
scroll to position [11375, 0]
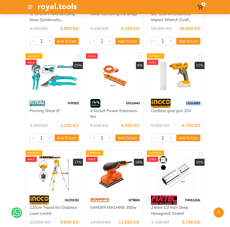
drag, startPoint x: 210, startPoint y: 77, endPoint x: 185, endPoint y: 78, distance: 24.5
drag, startPoint x: 208, startPoint y: 85, endPoint x: 152, endPoint y: 82, distance: 56.3
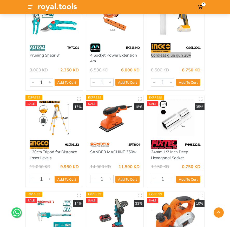
scroll to position [11438, 0]
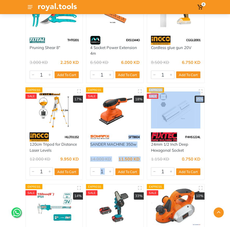
drag, startPoint x: 138, startPoint y: 111, endPoint x: 129, endPoint y: 111, distance: 8.8
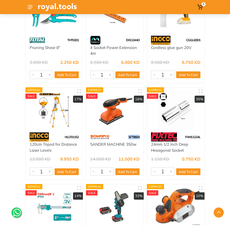
drag, startPoint x: 141, startPoint y: 109, endPoint x: 129, endPoint y: 109, distance: 12.5
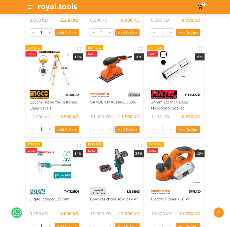
scroll to position [11481, 0]
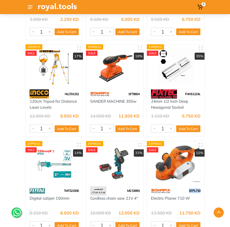
drag, startPoint x: 207, startPoint y: 165, endPoint x: 188, endPoint y: 165, distance: 19.0
drag, startPoint x: 204, startPoint y: 172, endPoint x: 150, endPoint y: 172, distance: 54.4
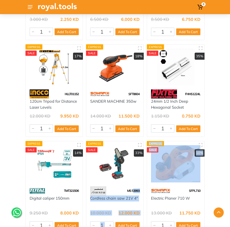
drag, startPoint x: 145, startPoint y: 164, endPoint x: 133, endPoint y: 164, distance: 12.5
drag, startPoint x: 144, startPoint y: 164, endPoint x: 129, endPoint y: 164, distance: 15.1
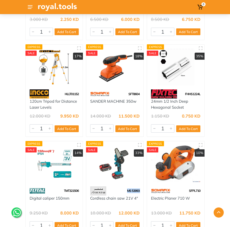
drag, startPoint x: 139, startPoint y: 163, endPoint x: 127, endPoint y: 164, distance: 12.0
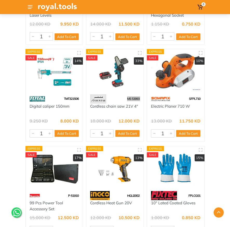
scroll to position [11574, 0]
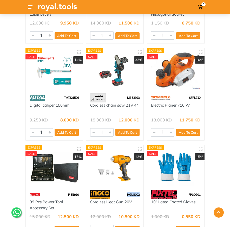
drag, startPoint x: 144, startPoint y: 169, endPoint x: 125, endPoint y: 169, distance: 19.5
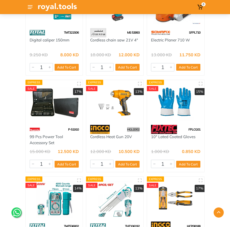
scroll to position [11636, 0]
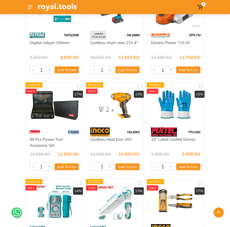
drag, startPoint x: 81, startPoint y: 107, endPoint x: 66, endPoint y: 107, distance: 15.1
drag, startPoint x: 22, startPoint y: 114, endPoint x: 56, endPoint y: 119, distance: 34.0
drag, startPoint x: 85, startPoint y: 114, endPoint x: 132, endPoint y: 116, distance: 47.1
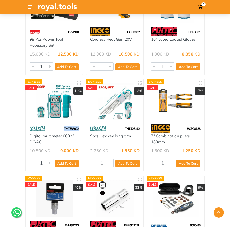
drag, startPoint x: 84, startPoint y: 103, endPoint x: 63, endPoint y: 101, distance: 20.6
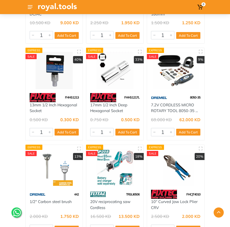
scroll to position [11869, 0]
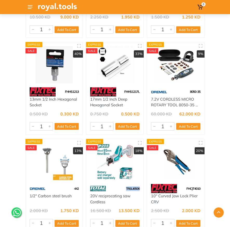
drag, startPoint x: 145, startPoint y: 163, endPoint x: 126, endPoint y: 161, distance: 19.1
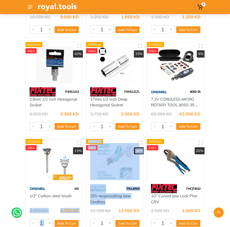
drag, startPoint x: 84, startPoint y: 170, endPoint x: 106, endPoint y: 175, distance: 22.8
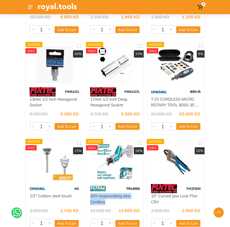
drag, startPoint x: 85, startPoint y: 170, endPoint x: 106, endPoint y: 175, distance: 21.7
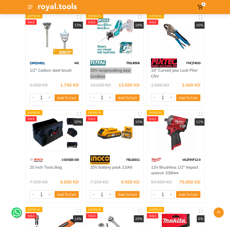
scroll to position [11999, 0]
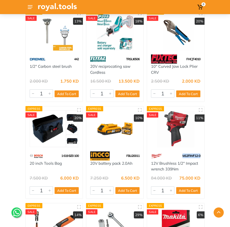
drag, startPoint x: 207, startPoint y: 129, endPoint x: 182, endPoint y: 129, distance: 25.0
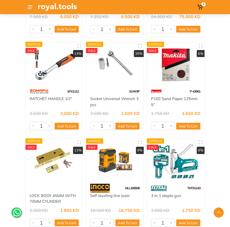
scroll to position [12165, 0]
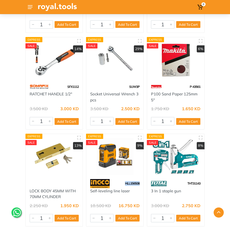
drag, startPoint x: 138, startPoint y: 157, endPoint x: 124, endPoint y: 156, distance: 14.3
drag, startPoint x: 85, startPoint y: 166, endPoint x: 134, endPoint y: 165, distance: 49.7
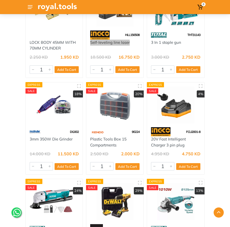
scroll to position [12342, 0]
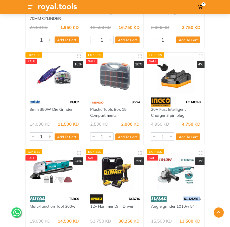
drag, startPoint x: 207, startPoint y: 172, endPoint x: 183, endPoint y: 172, distance: 23.4
drag, startPoint x: 177, startPoint y: 180, endPoint x: 151, endPoint y: 180, distance: 25.2
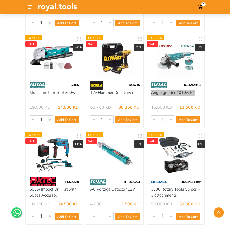
scroll to position [12524, 0]
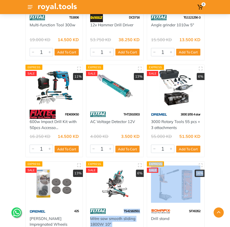
drag, startPoint x: 146, startPoint y: 184, endPoint x: 124, endPoint y: 183, distance: 21.9
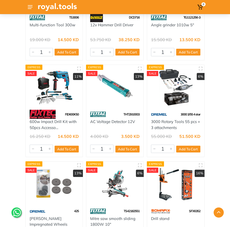
drag, startPoint x: 145, startPoint y: 185, endPoint x: 123, endPoint y: 185, distance: 22.4
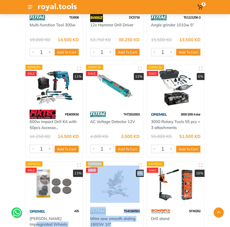
drag, startPoint x: 84, startPoint y: 193, endPoint x: 115, endPoint y: 201, distance: 31.5
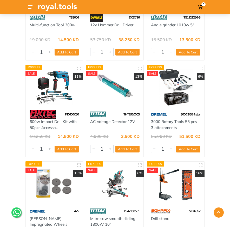
drag, startPoint x: 85, startPoint y: 193, endPoint x: 113, endPoint y: 201, distance: 29.3
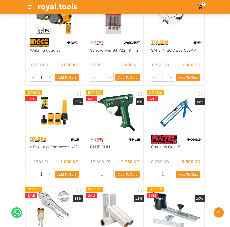
scroll to position [12882, 0]
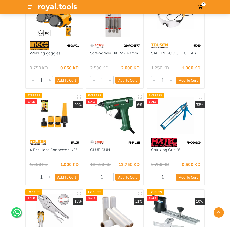
drag, startPoint x: 145, startPoint y: 117, endPoint x: 129, endPoint y: 116, distance: 16.7
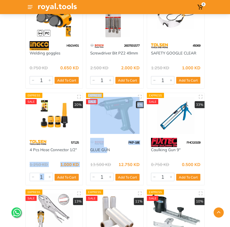
drag, startPoint x: 84, startPoint y: 124, endPoint x: 94, endPoint y: 126, distance: 10.3
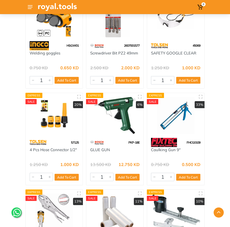
drag, startPoint x: 86, startPoint y: 126, endPoint x: 109, endPoint y: 127, distance: 23.4
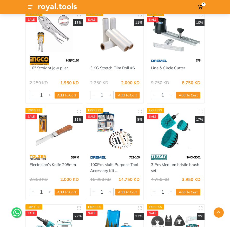
scroll to position [13064, 0]
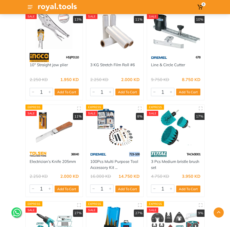
drag, startPoint x: 145, startPoint y: 127, endPoint x: 127, endPoint y: 128, distance: 17.7
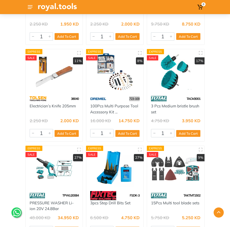
scroll to position [13119, 0]
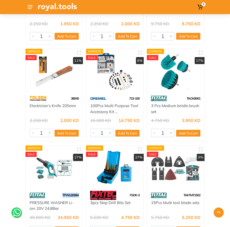
drag, startPoint x: 84, startPoint y: 169, endPoint x: 62, endPoint y: 169, distance: 22.4
drag, startPoint x: 23, startPoint y: 176, endPoint x: 60, endPoint y: 181, distance: 37.6
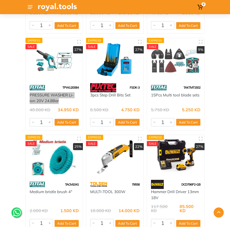
scroll to position [13232, 0]
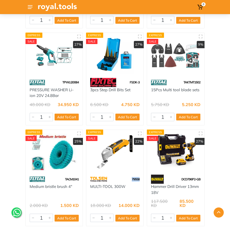
drag, startPoint x: 145, startPoint y: 153, endPoint x: 131, endPoint y: 153, distance: 13.8
drag, startPoint x: 84, startPoint y: 162, endPoint x: 127, endPoint y: 162, distance: 42.9
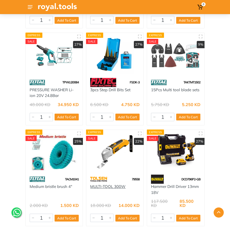
drag, startPoint x: 85, startPoint y: 162, endPoint x: 126, endPoint y: 161, distance: 40.3
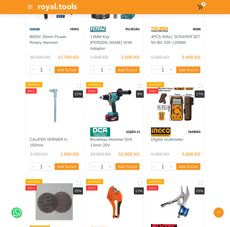
scroll to position [14042, 0]
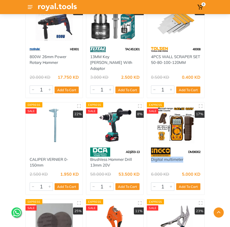
drag, startPoint x: 146, startPoint y: 124, endPoint x: 185, endPoint y: 126, distance: 39.8
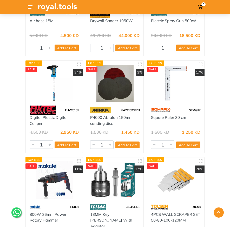
scroll to position [13863, 0]
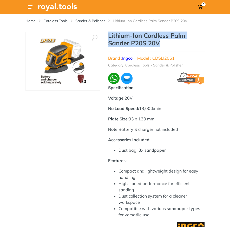
drag, startPoint x: 109, startPoint y: 35, endPoint x: 170, endPoint y: 44, distance: 61.3
click at [170, 44] on h1 "Lithium-Ion Cordless Palm Sander P20S 20V" at bounding box center [156, 39] width 97 height 15
copy h1 "Lithium-Ion Cordless Palm Sander P20S 20V"
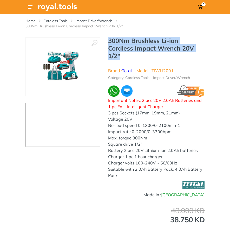
drag, startPoint x: 107, startPoint y: 38, endPoint x: 125, endPoint y: 56, distance: 25.0
click at [125, 56] on div "‹ › Brand : Total" at bounding box center [115, 141] width 180 height 208
copy h1 "300Nm Brushless Li-ion Cordless Impact Wrench 20V 1/2""
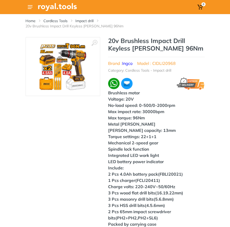
click at [108, 37] on h1 "20v Brushless Impact Drill Keyless [PERSON_NAME] 96Nm" at bounding box center [156, 44] width 97 height 15
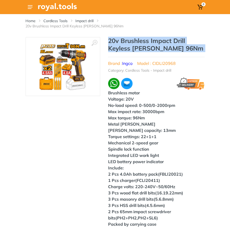
drag, startPoint x: 108, startPoint y: 34, endPoint x: 171, endPoint y: 41, distance: 63.1
click at [171, 41] on h1 "20v Brushless Impact Drill Keyless [PERSON_NAME] 96Nm" at bounding box center [156, 44] width 97 height 15
copy div "20v Brushless Impact Drill Keyless [PERSON_NAME] 96Nm"
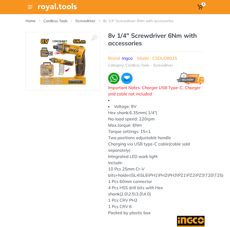
click at [110, 36] on h1 "8v 1/4" Screwdriver 6Nm with accessories" at bounding box center [156, 39] width 97 height 15
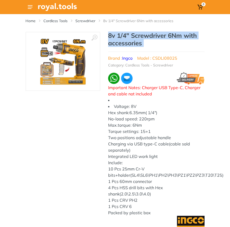
drag, startPoint x: 110, startPoint y: 36, endPoint x: 147, endPoint y: 42, distance: 38.0
click at [147, 42] on h1 "8v 1/4" Screwdriver 6Nm with accessories" at bounding box center [156, 39] width 97 height 15
copy div "8v 1/4" Screwdriver 6Nm with accessories"
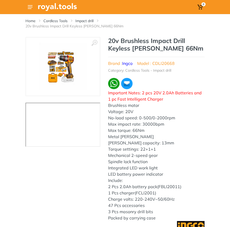
click at [114, 37] on h1 "20v Brushless Impact Drill Keyless [PERSON_NAME] 66Nm" at bounding box center [156, 44] width 97 height 15
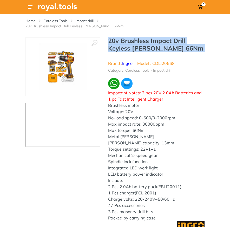
drag, startPoint x: 114, startPoint y: 34, endPoint x: 170, endPoint y: 41, distance: 57.2
click at [170, 41] on h1 "20v Brushless Impact Drill Keyless [PERSON_NAME] 66Nm" at bounding box center [156, 44] width 97 height 15
copy div "20v Brushless Impact Drill Keyless [PERSON_NAME] 66Nm"
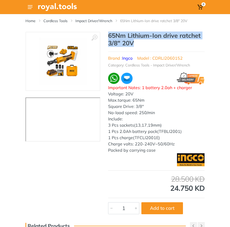
drag, startPoint x: 137, startPoint y: 44, endPoint x: 110, endPoint y: 35, distance: 28.3
click at [110, 35] on h1 "65Nm Lithium-Ion drive ratchet 3/8" 20V" at bounding box center [156, 39] width 97 height 15
copy h1 "65Nm Lithium-Ion drive ratchet 3/8" 20V"
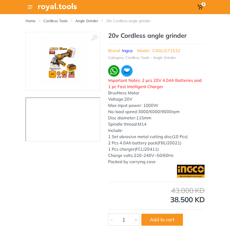
click at [167, 49] on li "Model : CAGLI271532" at bounding box center [158, 50] width 43 height 6
copy li "CAGLI271532"
click at [110, 35] on h1 "20v Cordless angle grinder" at bounding box center [156, 36] width 97 height 8
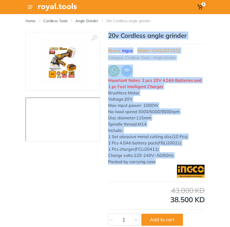
drag, startPoint x: 110, startPoint y: 35, endPoint x: 157, endPoint y: 159, distance: 132.8
click at [157, 159] on div "20v Cordless angle grinder Brand : Ingco Model : CAGLI271532 Category: Cordless…" at bounding box center [156, 98] width 97 height 133
copy div "20v Cordless angle grinder Brand : Ingco Model : CAGLI271532 Category: Cordless…"
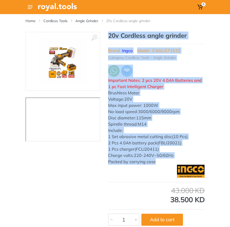
click at [209, 47] on div "‹ ›" at bounding box center [115, 129] width 230 height 194
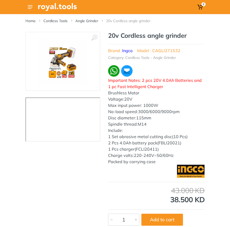
click at [190, 34] on h1 "20v Cordless angle grinder" at bounding box center [156, 36] width 97 height 8
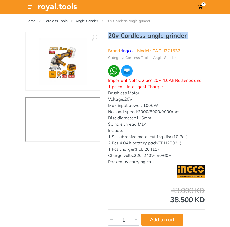
drag, startPoint x: 190, startPoint y: 34, endPoint x: 111, endPoint y: 34, distance: 79.1
click at [111, 34] on h1 "20v Cordless angle grinder" at bounding box center [156, 36] width 97 height 8
copy div "20v Cordless angle grinder"
click at [107, 37] on div "‹ › 20v Cordless angle grinder Brand : 7131" at bounding box center [115, 129] width 180 height 194
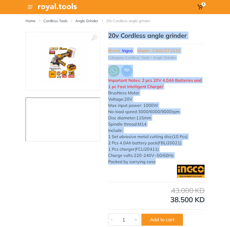
drag, startPoint x: 107, startPoint y: 37, endPoint x: 159, endPoint y: 163, distance: 136.8
click at [159, 163] on div "‹ › 20v Cordless angle grinder Brand : 7131" at bounding box center [115, 129] width 180 height 194
